Goal: Check status

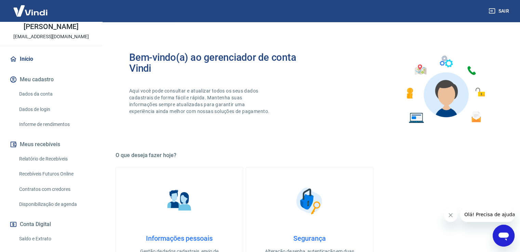
click at [30, 65] on link "Início" at bounding box center [51, 59] width 86 height 15
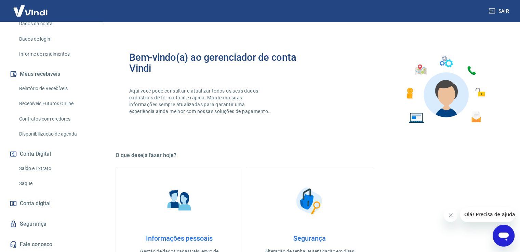
scroll to position [111, 0]
click at [39, 167] on link "Saldo e Extrato" at bounding box center [55, 169] width 78 height 14
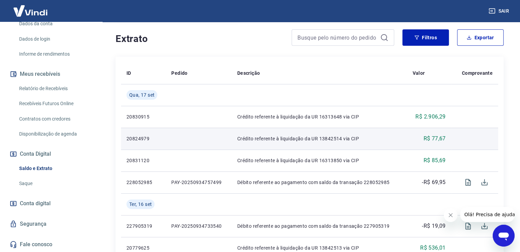
scroll to position [171, 0]
